Goal: Task Accomplishment & Management: Manage account settings

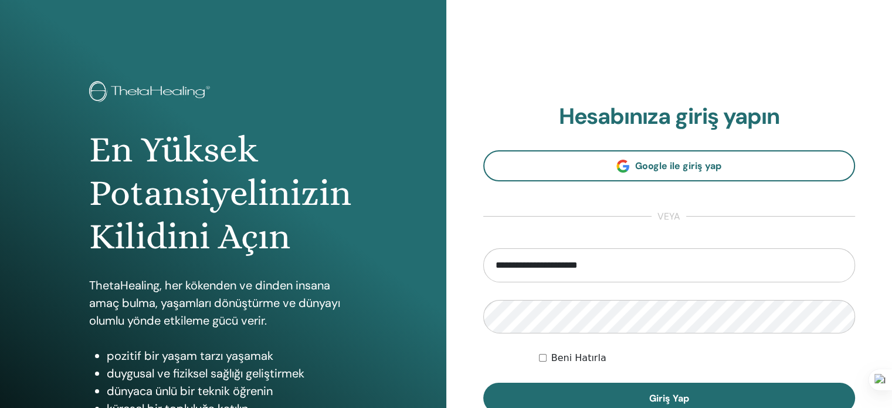
click at [550, 260] on input "**********" at bounding box center [669, 265] width 372 height 34
click at [538, 263] on input "**" at bounding box center [669, 265] width 372 height 34
type input "**********"
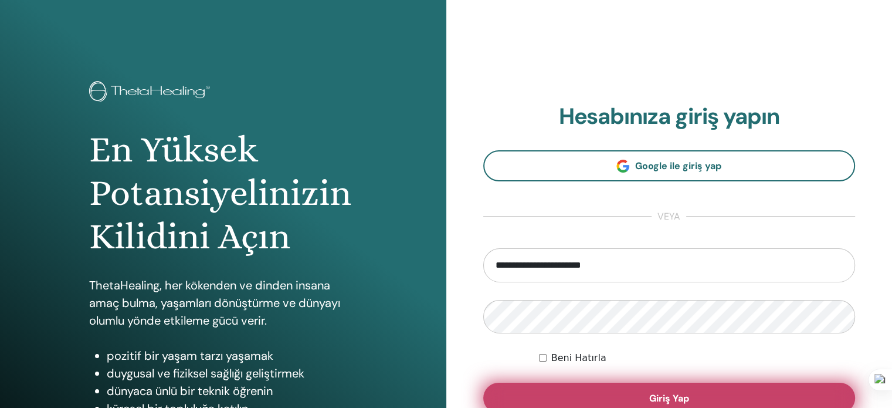
click at [601, 395] on button "Giriş Yap" at bounding box center [669, 397] width 372 height 30
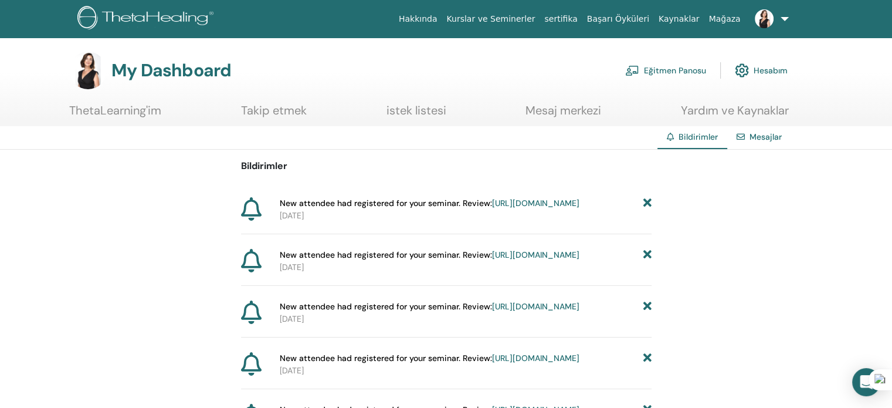
click at [517, 208] on link "https://member.thetahealing.com/instructor/seminar/375087/attendees" at bounding box center [535, 203] width 87 height 11
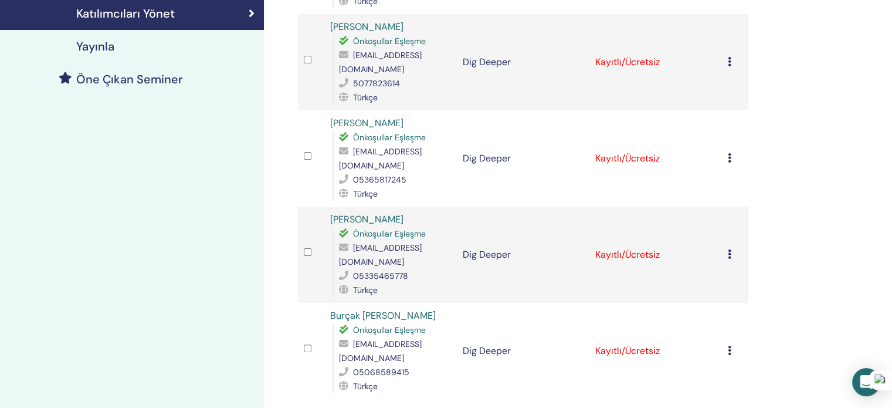
scroll to position [117, 0]
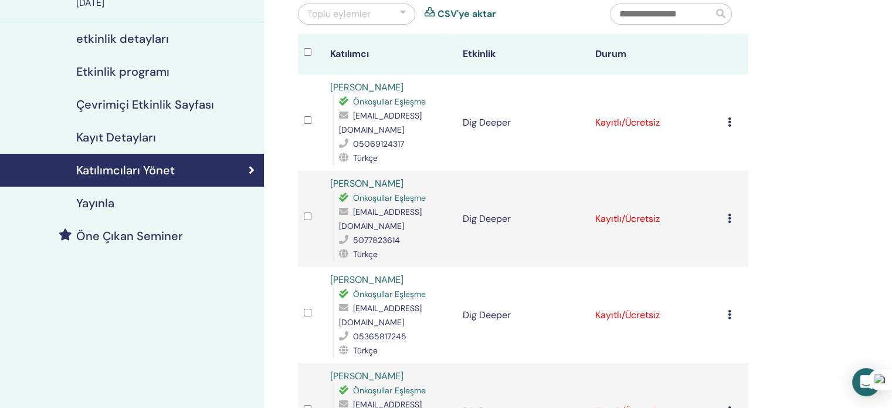
click at [731, 121] on icon at bounding box center [730, 121] width 4 height 9
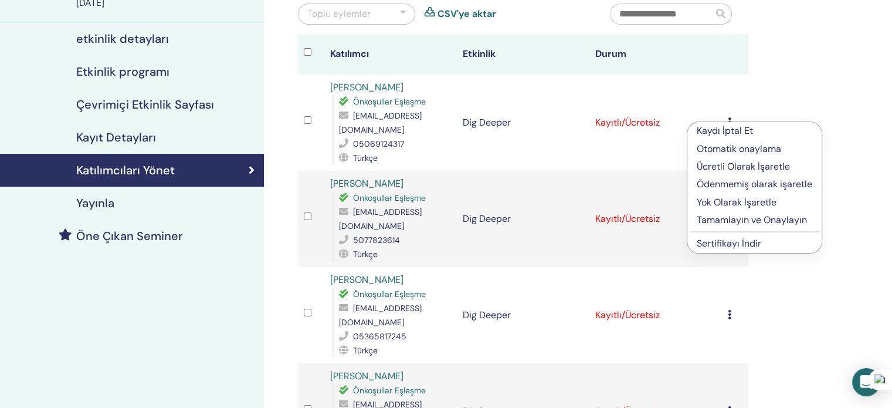
click at [726, 222] on p "Tamamlayın ve Onaylayın" at bounding box center [755, 220] width 116 height 14
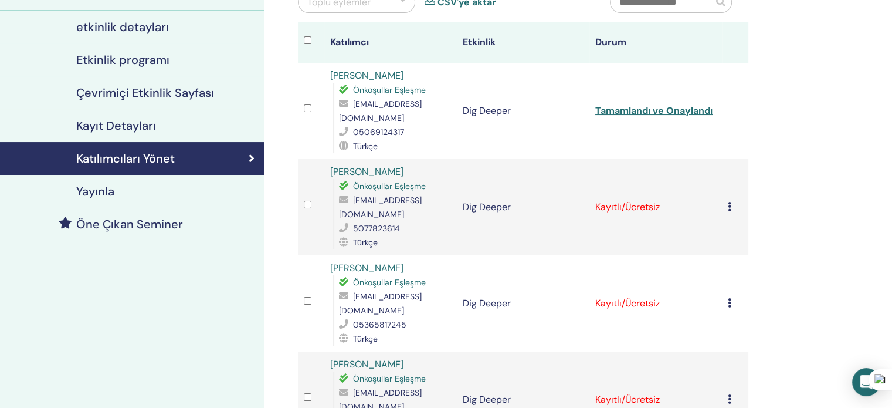
scroll to position [176, 0]
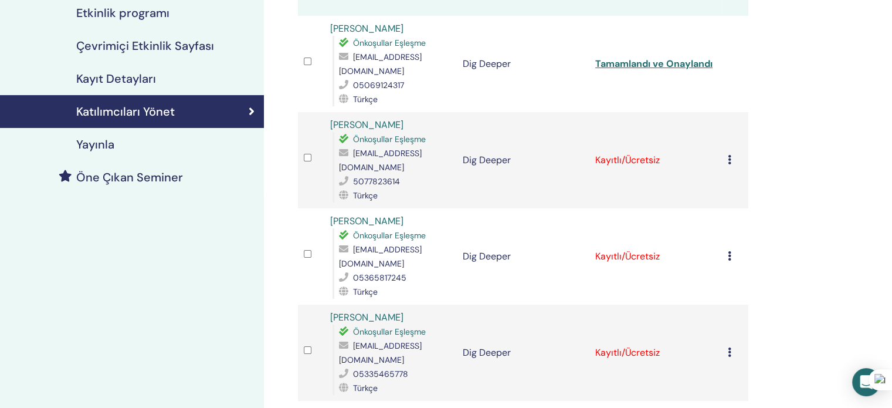
click at [729, 161] on icon at bounding box center [730, 159] width 4 height 9
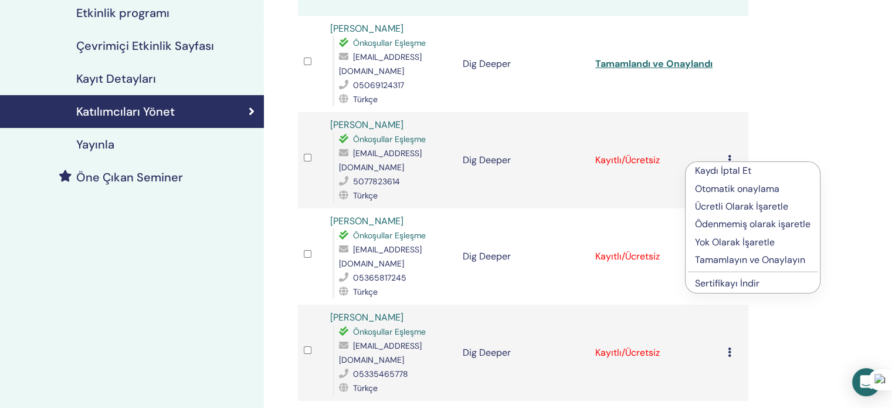
click at [726, 259] on p "Tamamlayın ve Onaylayın" at bounding box center [753, 260] width 116 height 14
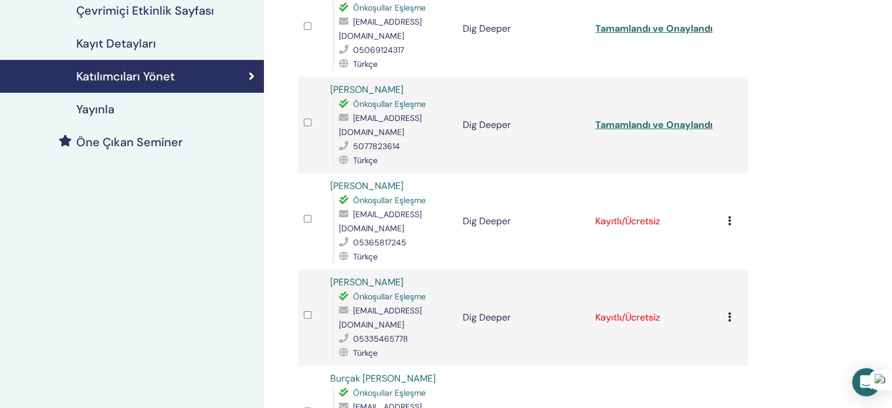
scroll to position [235, 0]
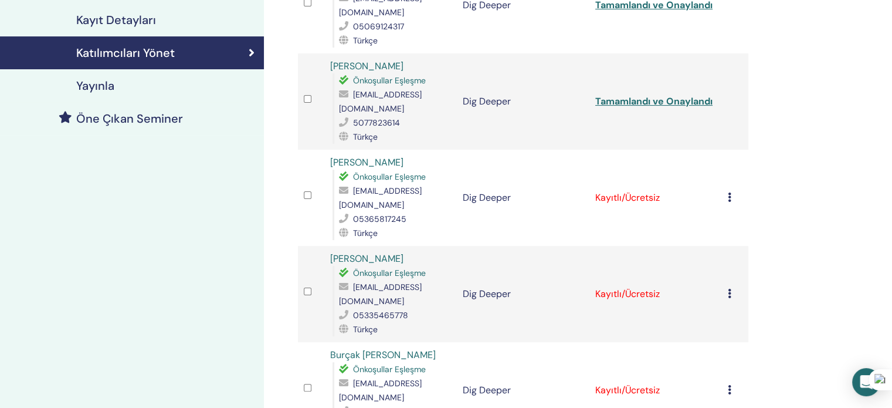
click at [728, 192] on icon at bounding box center [730, 196] width 4 height 9
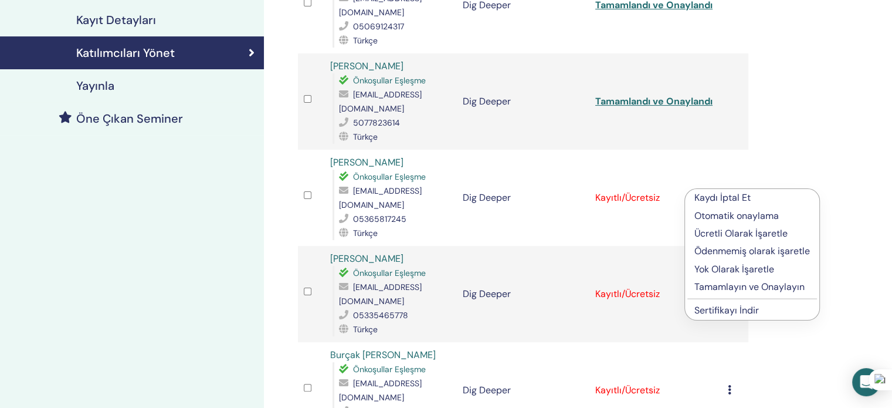
click at [718, 283] on p "Tamamlayın ve Onaylayın" at bounding box center [752, 287] width 116 height 14
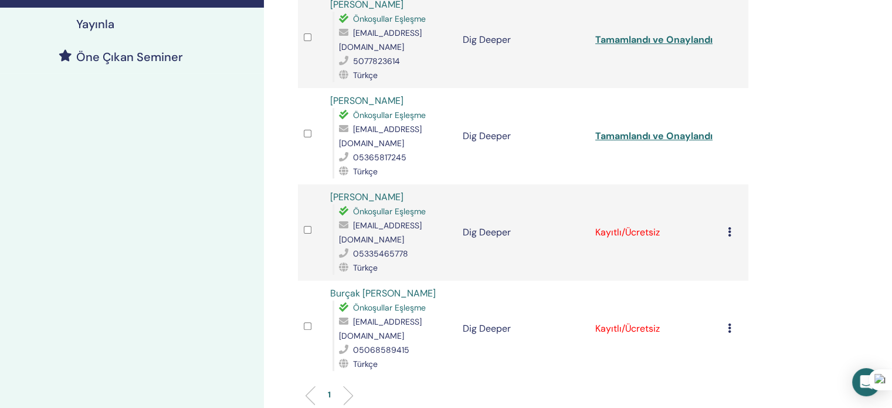
scroll to position [352, 0]
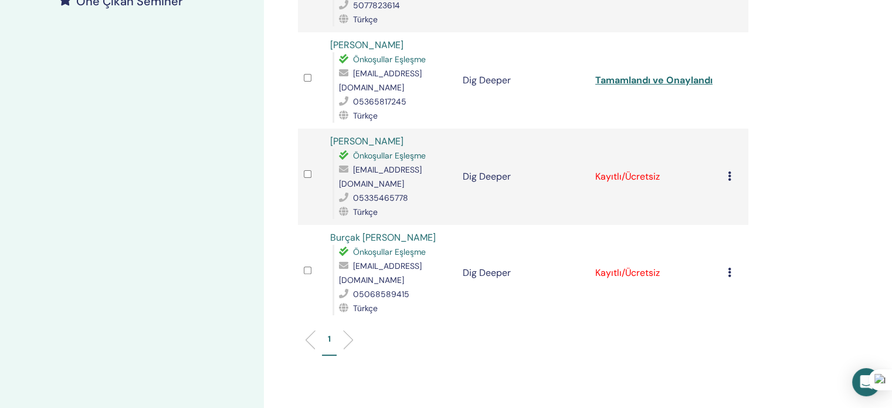
click at [728, 171] on icon at bounding box center [730, 175] width 4 height 9
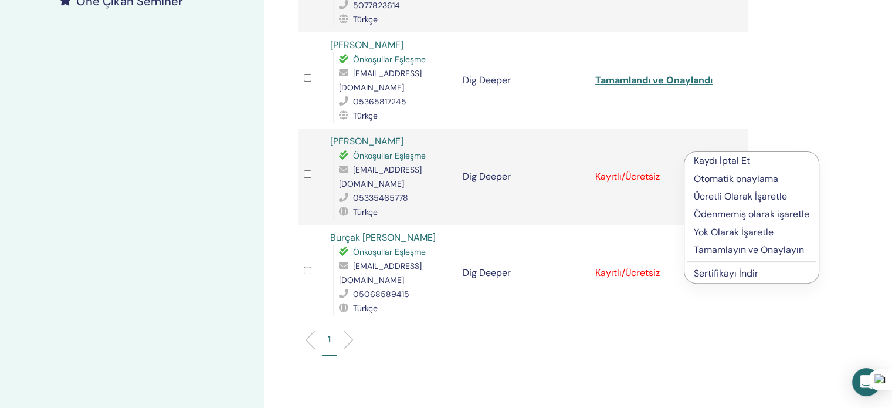
click at [729, 252] on p "Tamamlayın ve Onaylayın" at bounding box center [752, 250] width 116 height 14
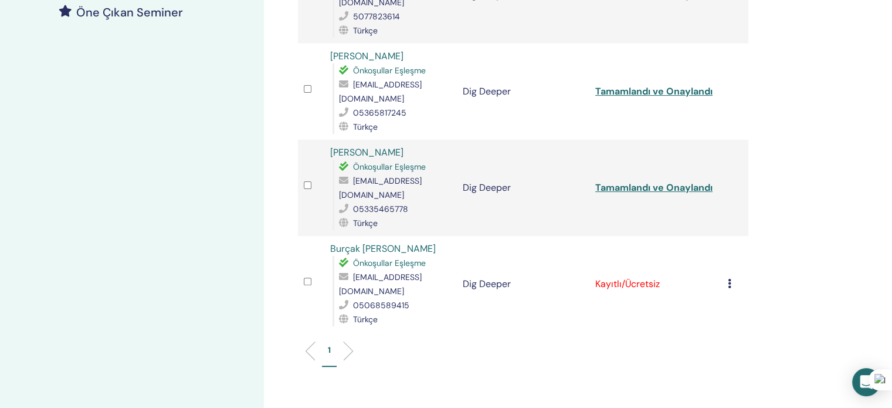
scroll to position [352, 0]
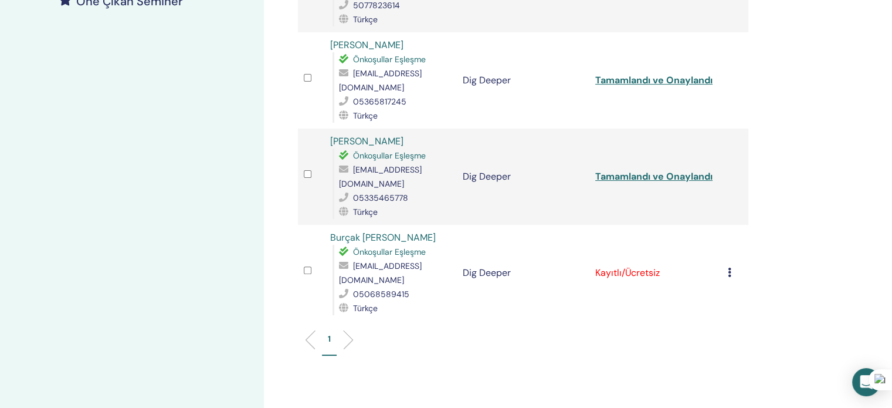
click at [729, 267] on icon at bounding box center [730, 271] width 4 height 9
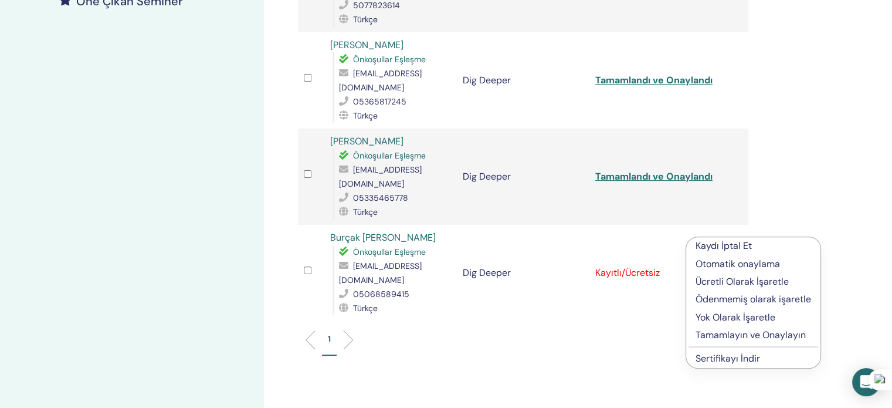
click at [731, 337] on p "Tamamlayın ve Onaylayın" at bounding box center [753, 335] width 116 height 14
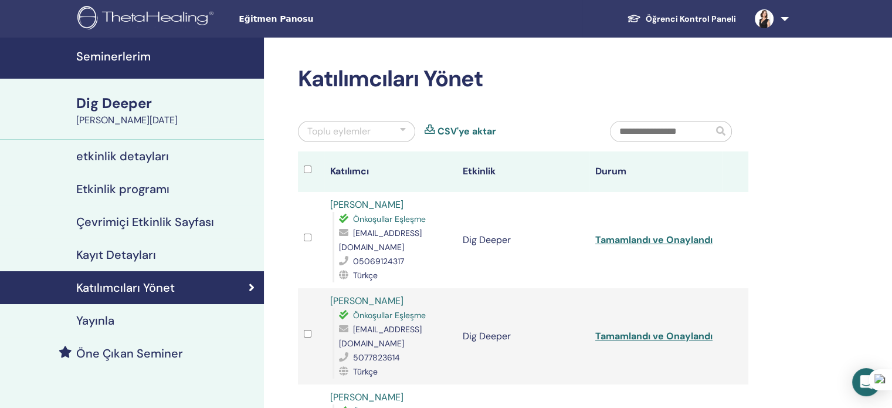
scroll to position [117, 0]
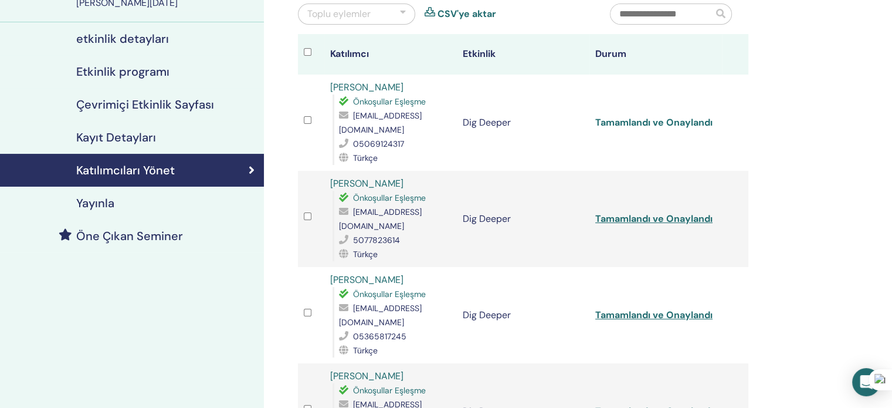
click at [643, 120] on link "Tamamlandı ve Onaylandı" at bounding box center [653, 122] width 117 height 12
click at [650, 220] on link "Tamamlandı ve Onaylandı" at bounding box center [653, 218] width 117 height 12
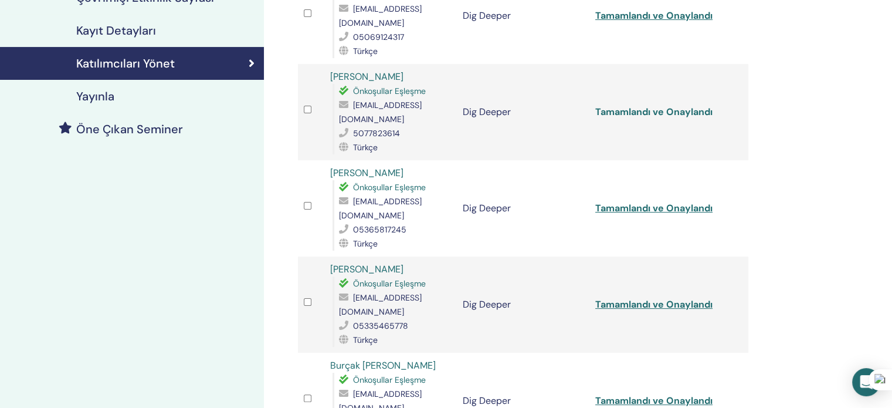
scroll to position [235, 0]
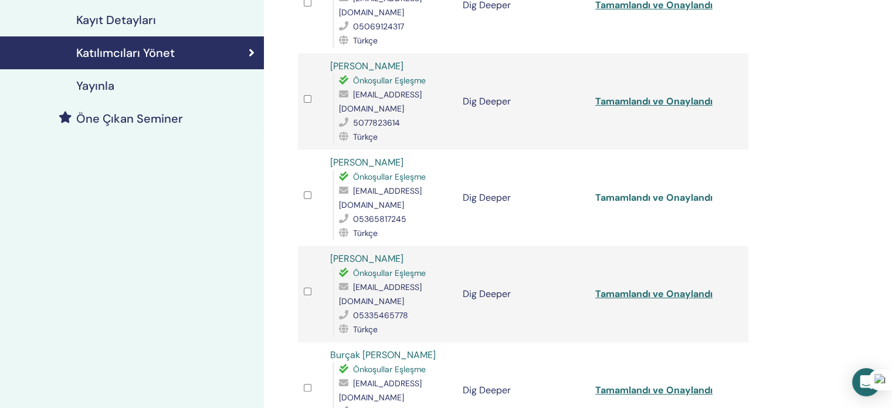
click at [671, 194] on link "Tamamlandı ve Onaylandı" at bounding box center [653, 197] width 117 height 12
click at [671, 287] on link "Tamamlandı ve Onaylandı" at bounding box center [653, 293] width 117 height 12
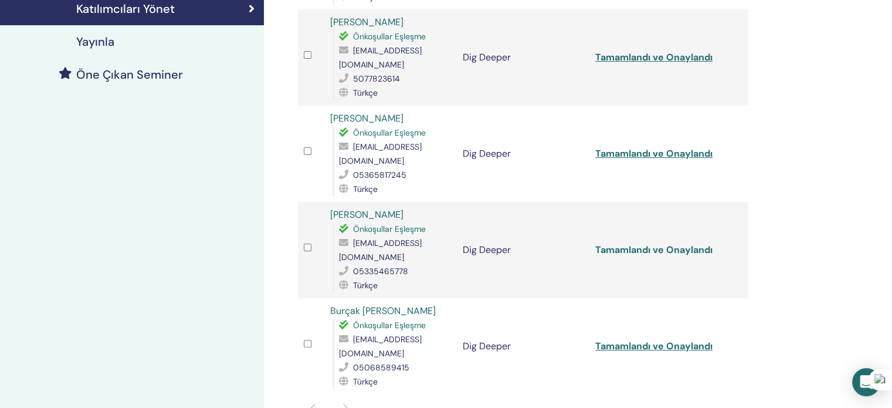
scroll to position [352, 0]
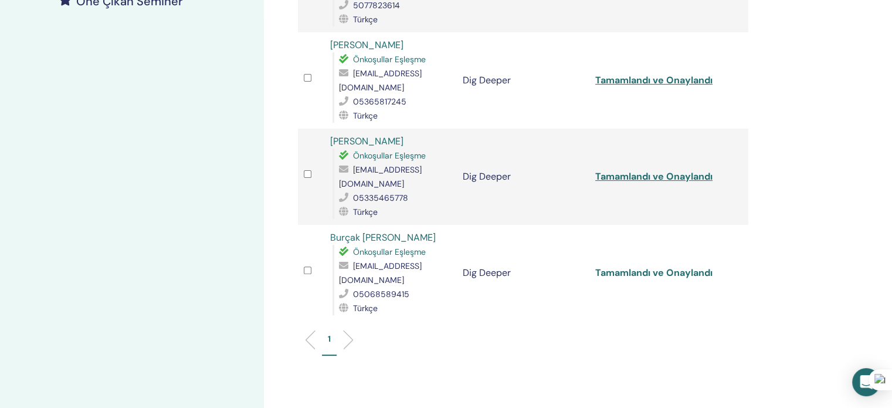
click at [671, 266] on link "Tamamlandı ve Onaylandı" at bounding box center [653, 272] width 117 height 12
drag, startPoint x: 813, startPoint y: 257, endPoint x: 786, endPoint y: 257, distance: 27.6
click at [810, 257] on div "Katılımcıları Yönet Toplu eylemler CSV'ye aktar Katılımcı Etkinlik Durum [PERSO…" at bounding box center [561, 109] width 595 height 846
